Goal: Information Seeking & Learning: Understand process/instructions

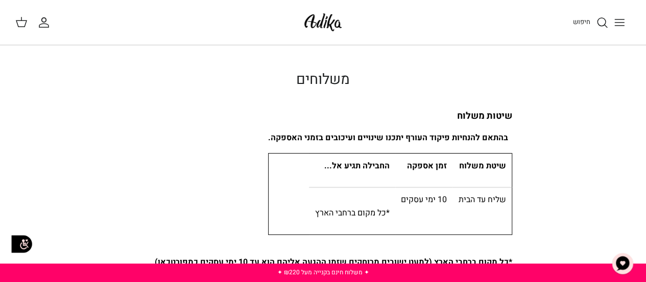
click at [311, 24] on img at bounding box center [322, 22] width 43 height 24
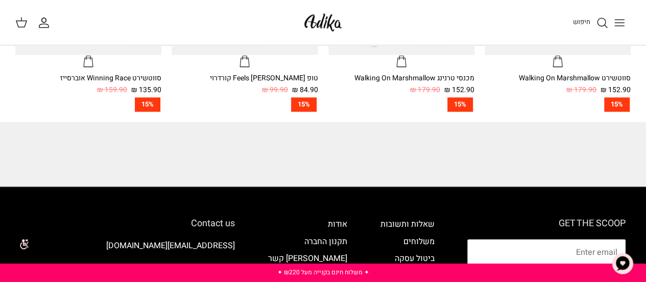
scroll to position [817, 0]
